Goal: Find specific page/section: Find specific page/section

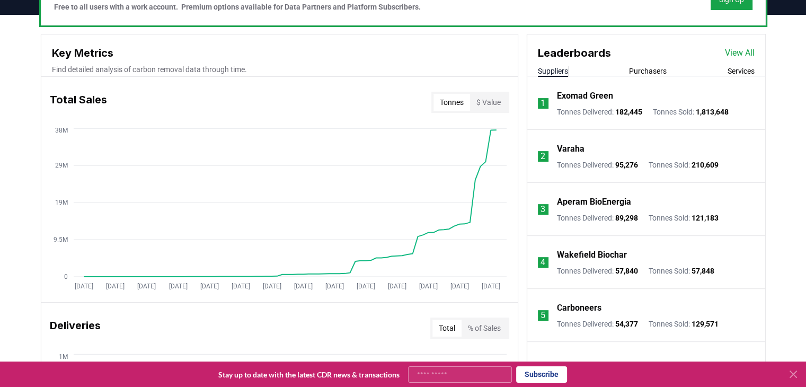
scroll to position [318, 0]
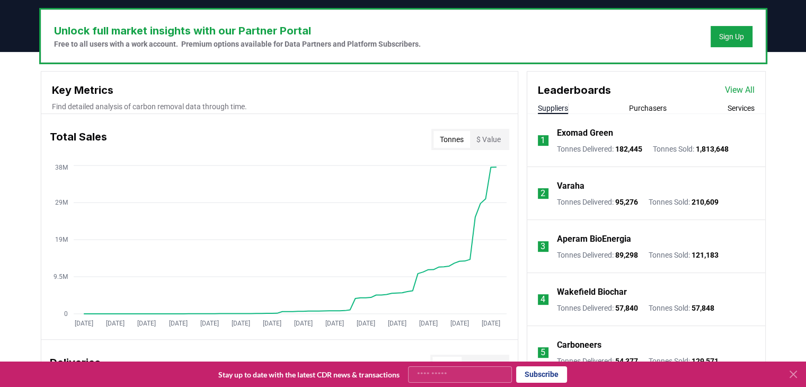
click at [564, 133] on p "Exomad Green" at bounding box center [585, 133] width 56 height 13
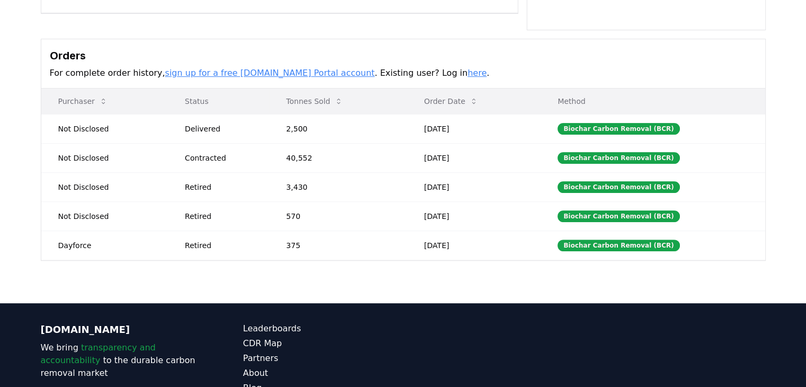
scroll to position [318, 0]
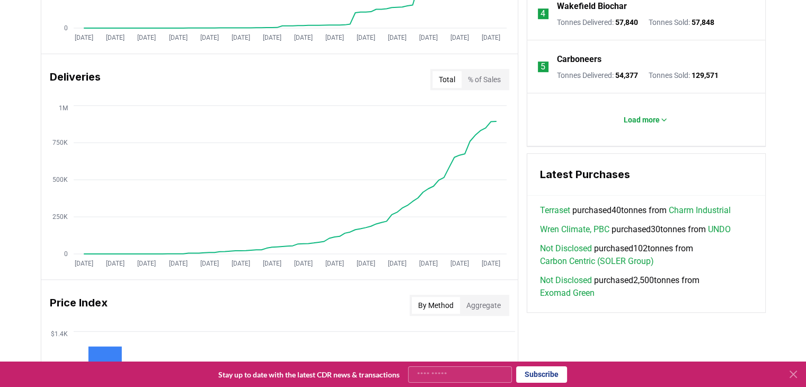
scroll to position [392, 0]
